Goal: Information Seeking & Learning: Learn about a topic

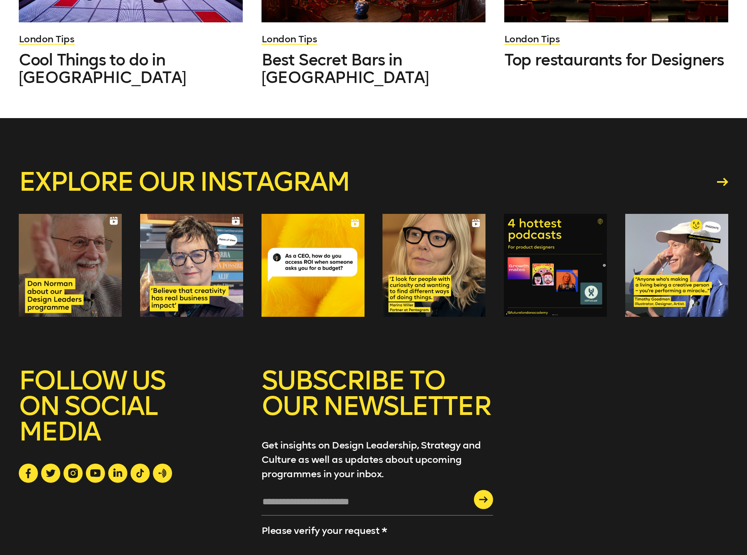
scroll to position [6261, 0]
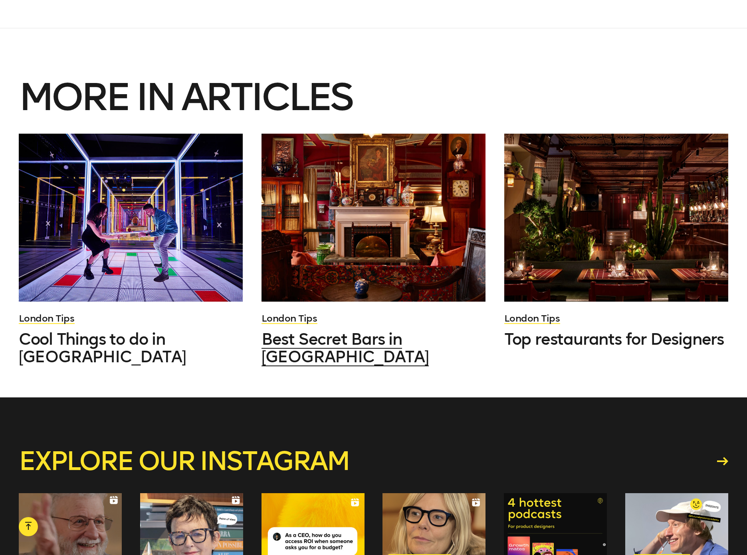
click at [379, 145] on div at bounding box center [373, 218] width 224 height 168
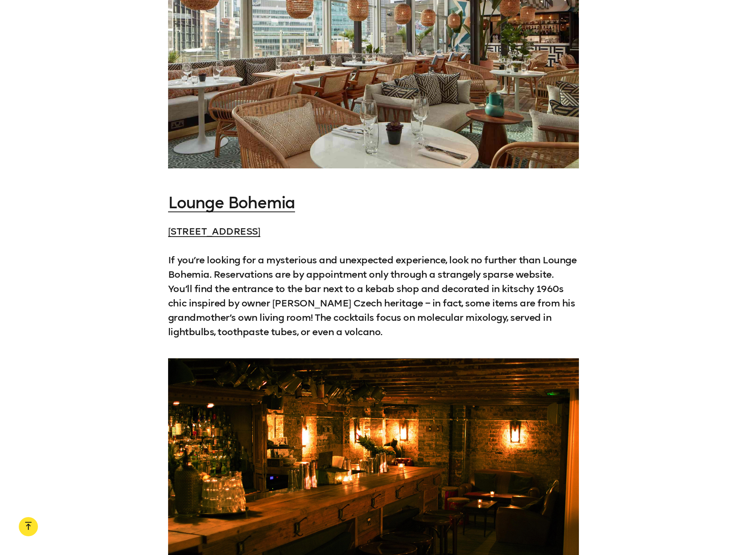
scroll to position [4191, 0]
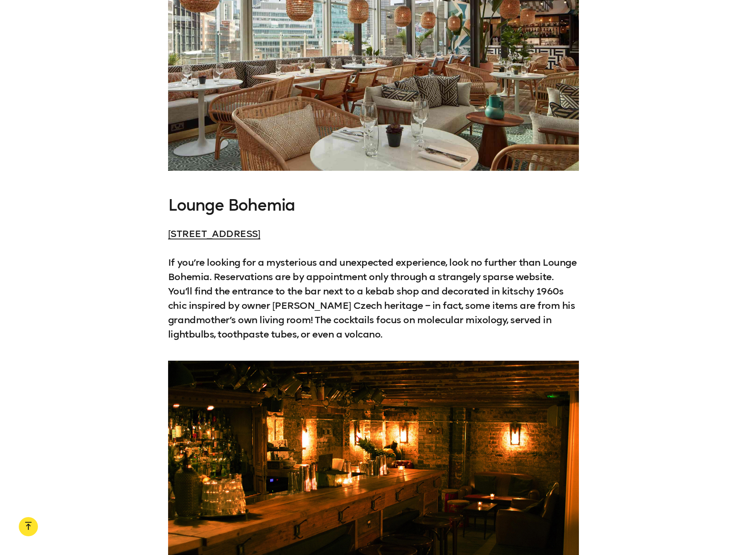
click at [212, 196] on link "Lounge Bohemia" at bounding box center [231, 205] width 127 height 19
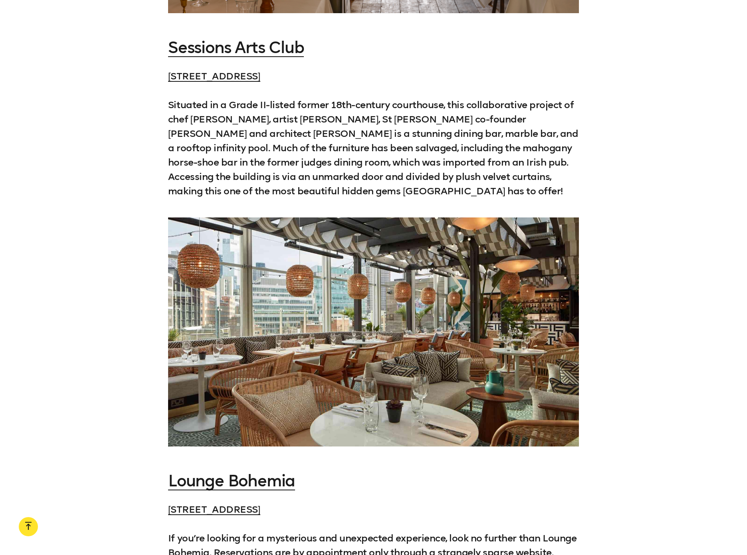
scroll to position [3872, 0]
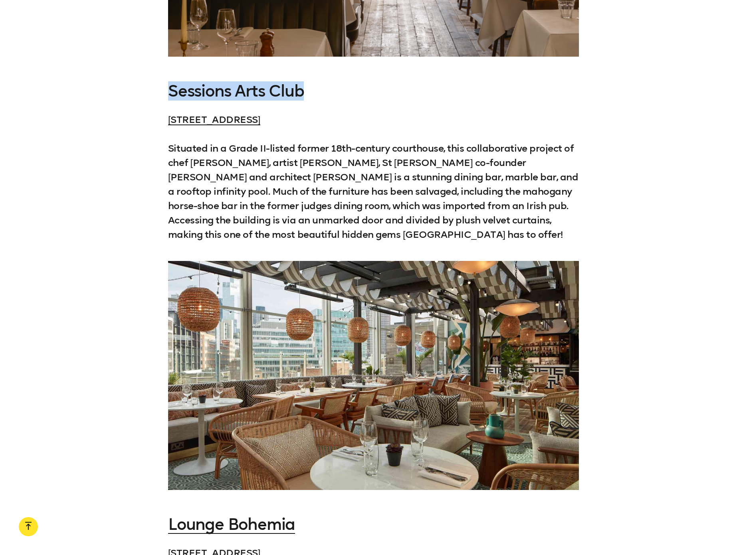
drag, startPoint x: 311, startPoint y: 47, endPoint x: 171, endPoint y: 44, distance: 139.7
click at [171, 82] on h3 "Sessions Arts Club" at bounding box center [373, 91] width 411 height 18
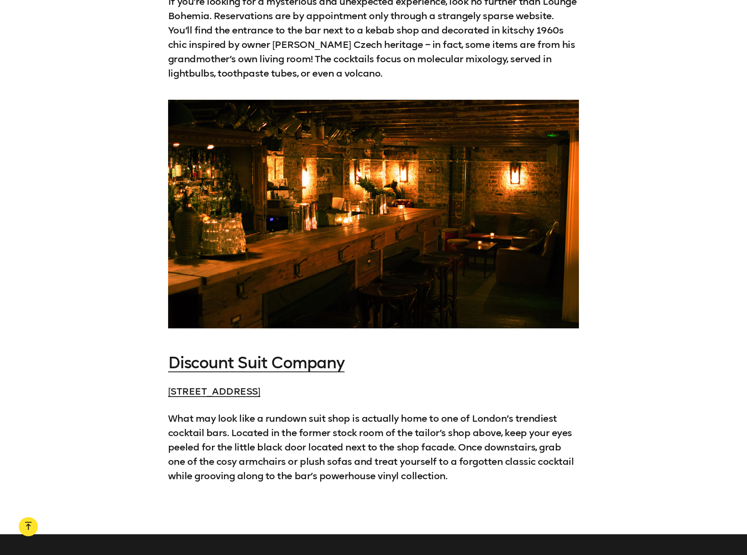
scroll to position [4551, 0]
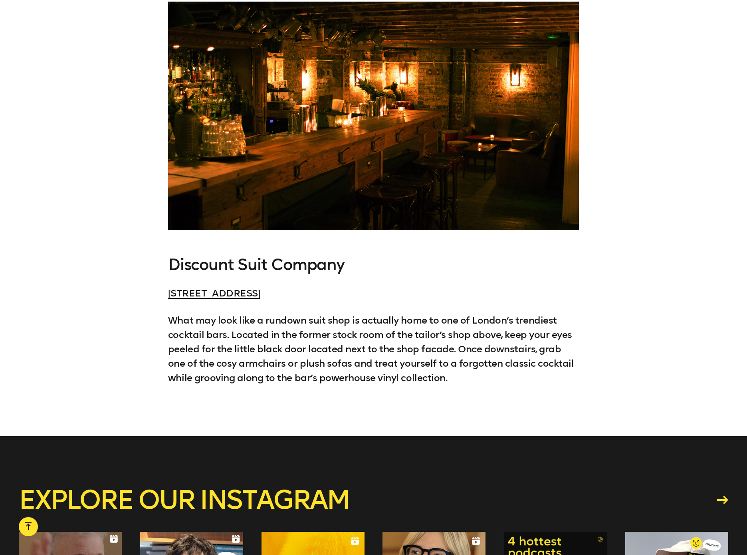
click at [299, 255] on link "Discount Suit Company" at bounding box center [256, 264] width 176 height 19
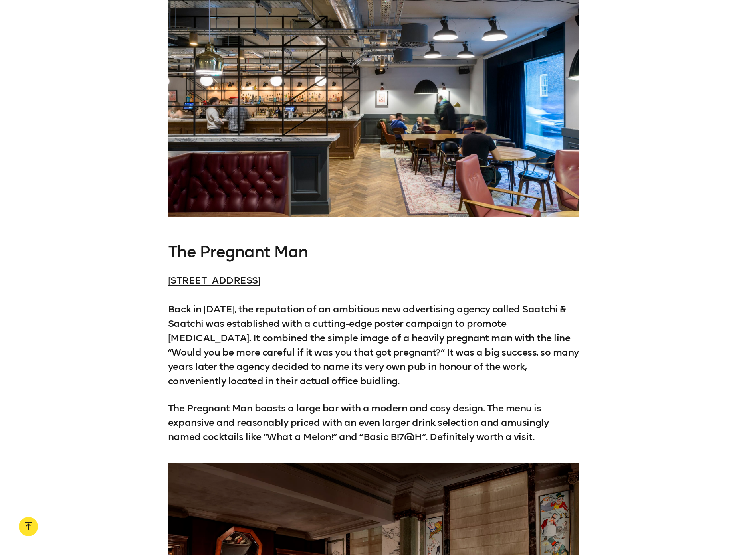
scroll to position [2036, 0]
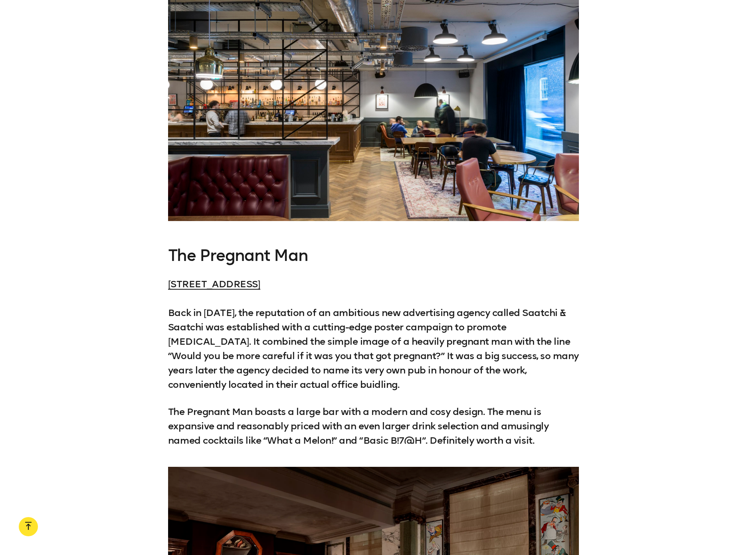
click at [191, 246] on link "The Pregnant Man" at bounding box center [238, 255] width 140 height 19
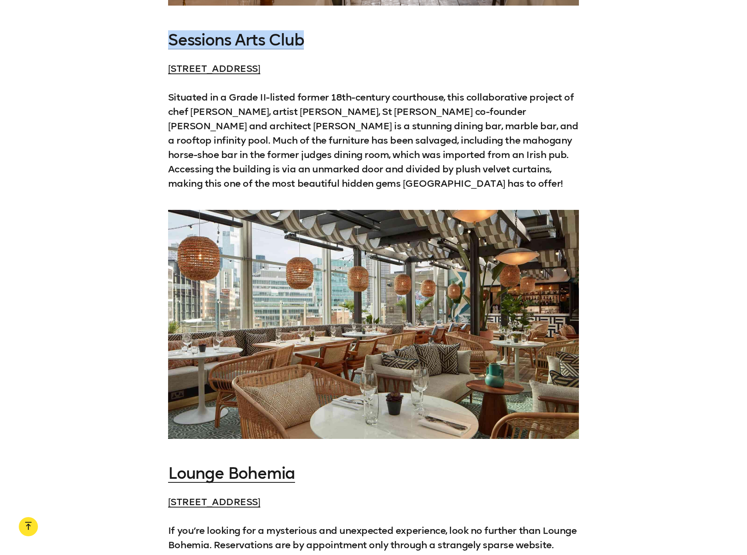
scroll to position [4111, 0]
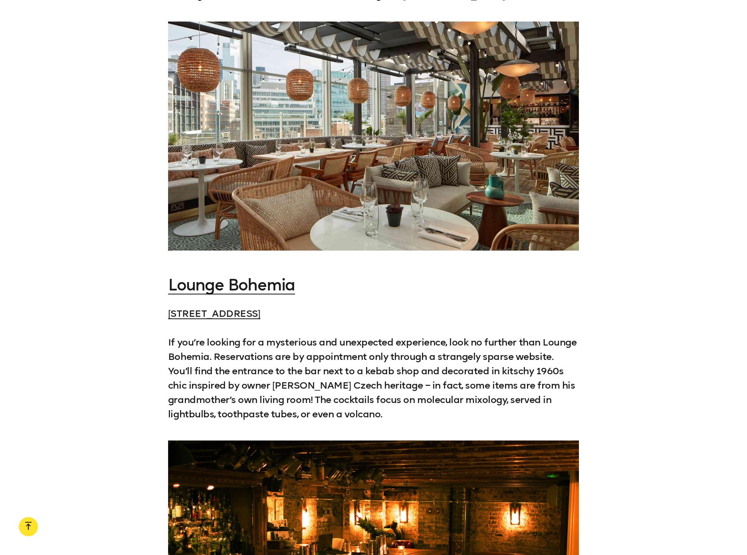
click at [433, 106] on div at bounding box center [373, 136] width 411 height 229
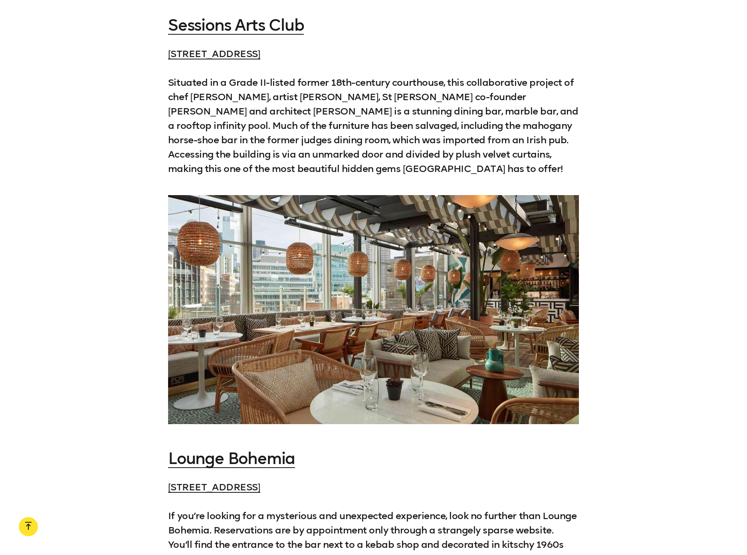
scroll to position [3952, 0]
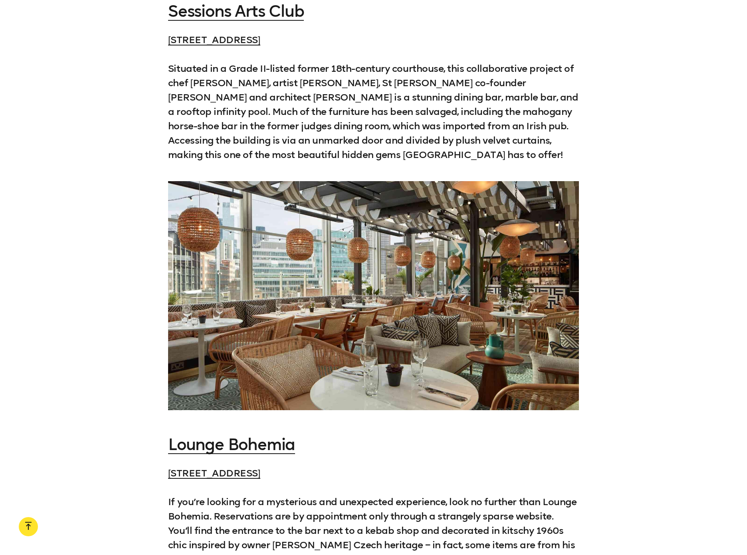
click at [516, 186] on div at bounding box center [373, 295] width 411 height 229
click at [514, 181] on div at bounding box center [373, 295] width 411 height 229
click at [493, 181] on div at bounding box center [373, 295] width 411 height 229
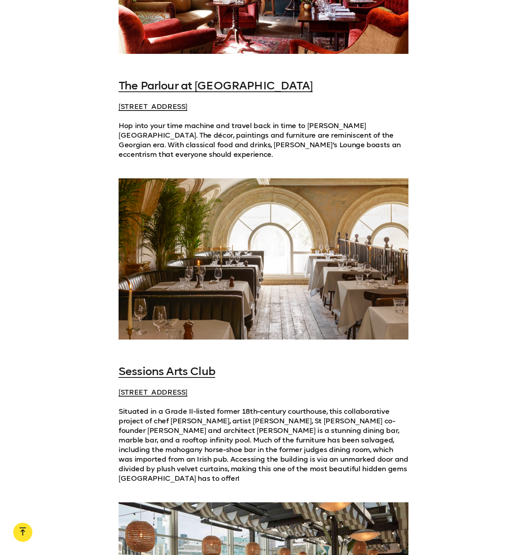
scroll to position [2621, 0]
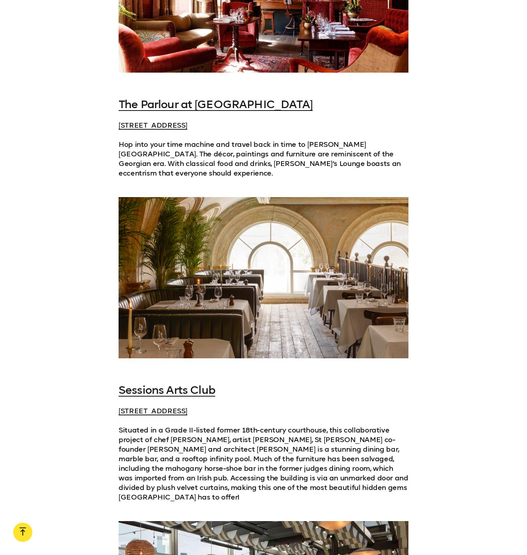
click at [473, 384] on div "Sessions Arts Club [STREET_ADDRESS] Situated in a Grade II-listed former 18th-c…" at bounding box center [263, 443] width 527 height 118
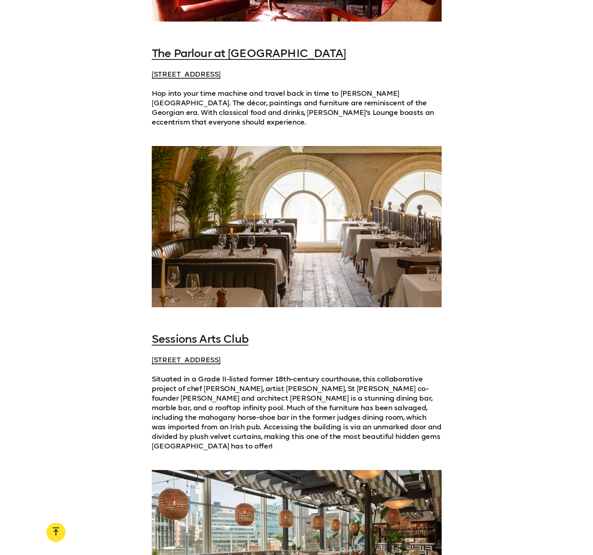
scroll to position [2821, 0]
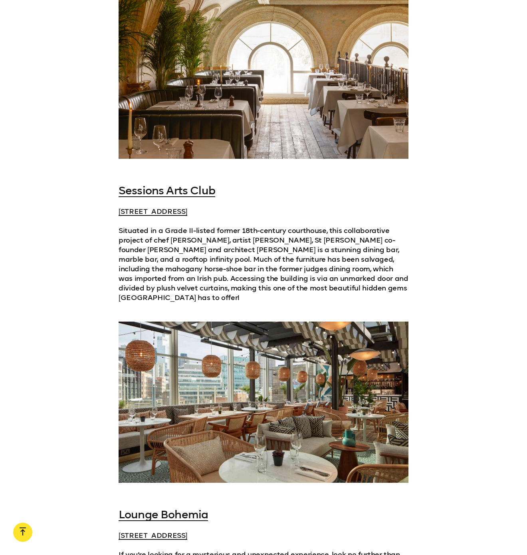
click at [278, 322] on div at bounding box center [264, 402] width 290 height 161
